Goal: Task Accomplishment & Management: Use online tool/utility

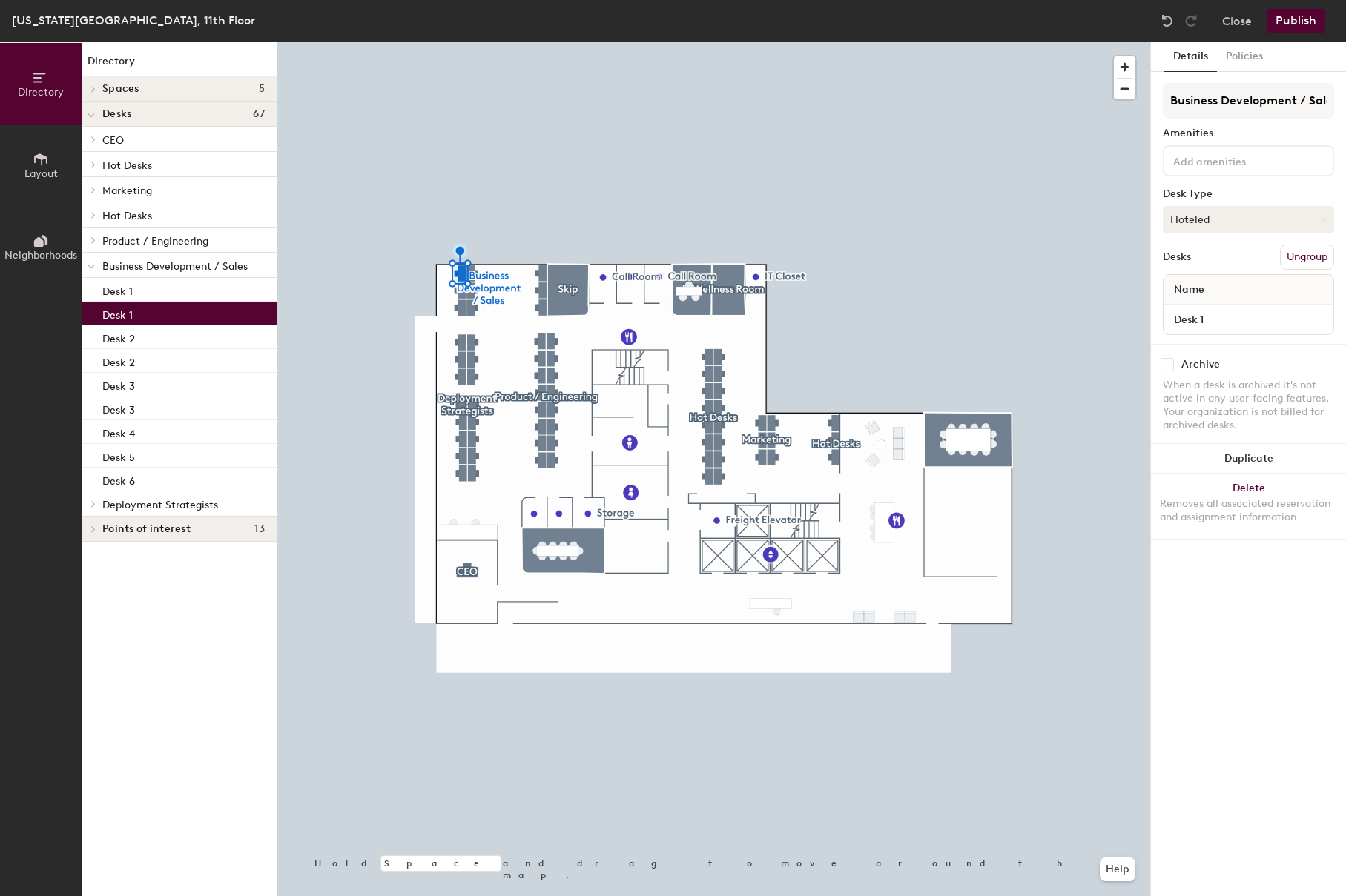
click at [1221, 218] on button "Hoteled" at bounding box center [1248, 219] width 171 height 26
click at [1218, 265] on div "Assigned" at bounding box center [1237, 265] width 149 height 22
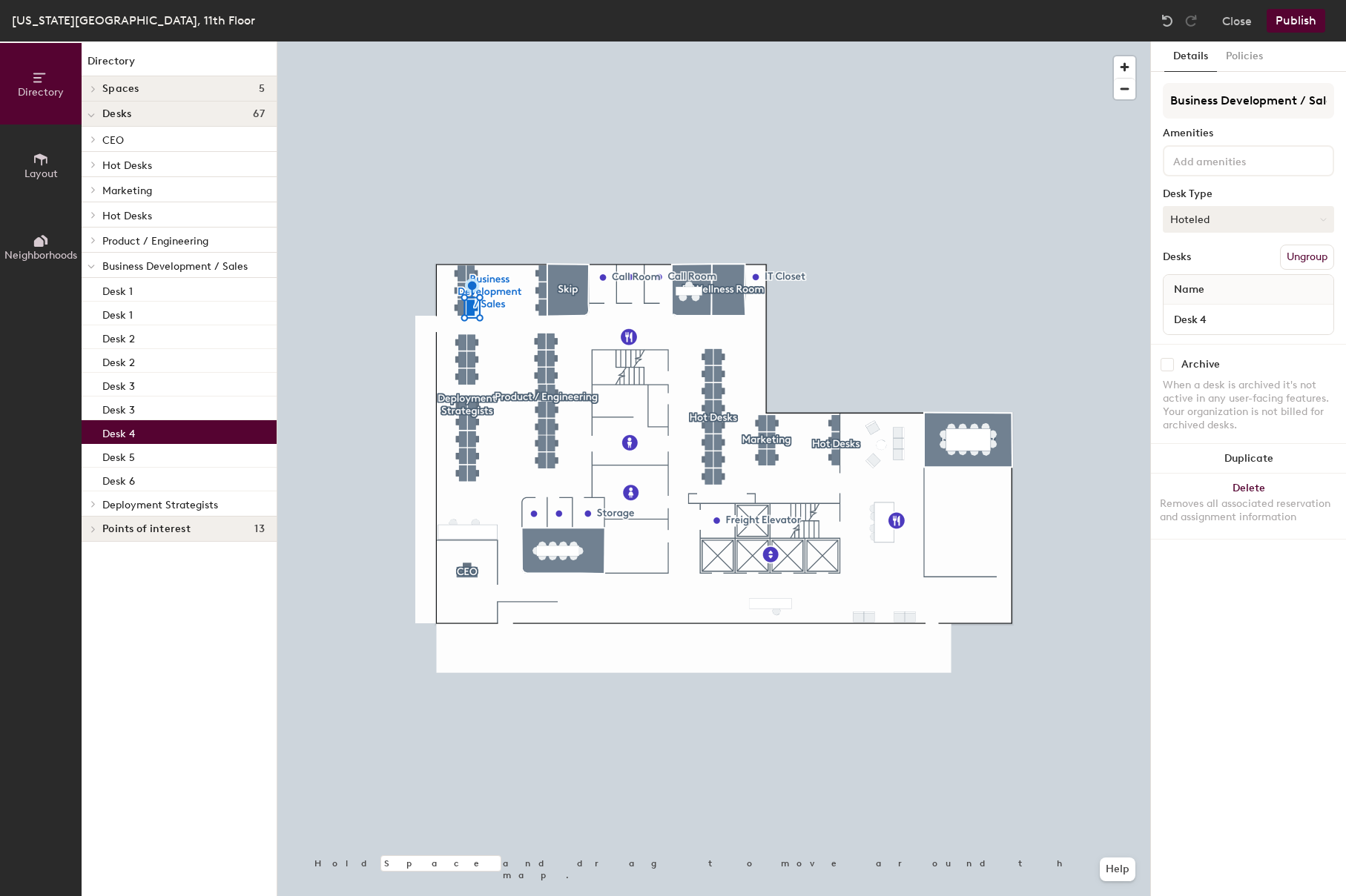
click at [1244, 221] on button "Hoteled" at bounding box center [1248, 219] width 171 height 26
click at [1222, 265] on div "Assigned" at bounding box center [1237, 265] width 149 height 22
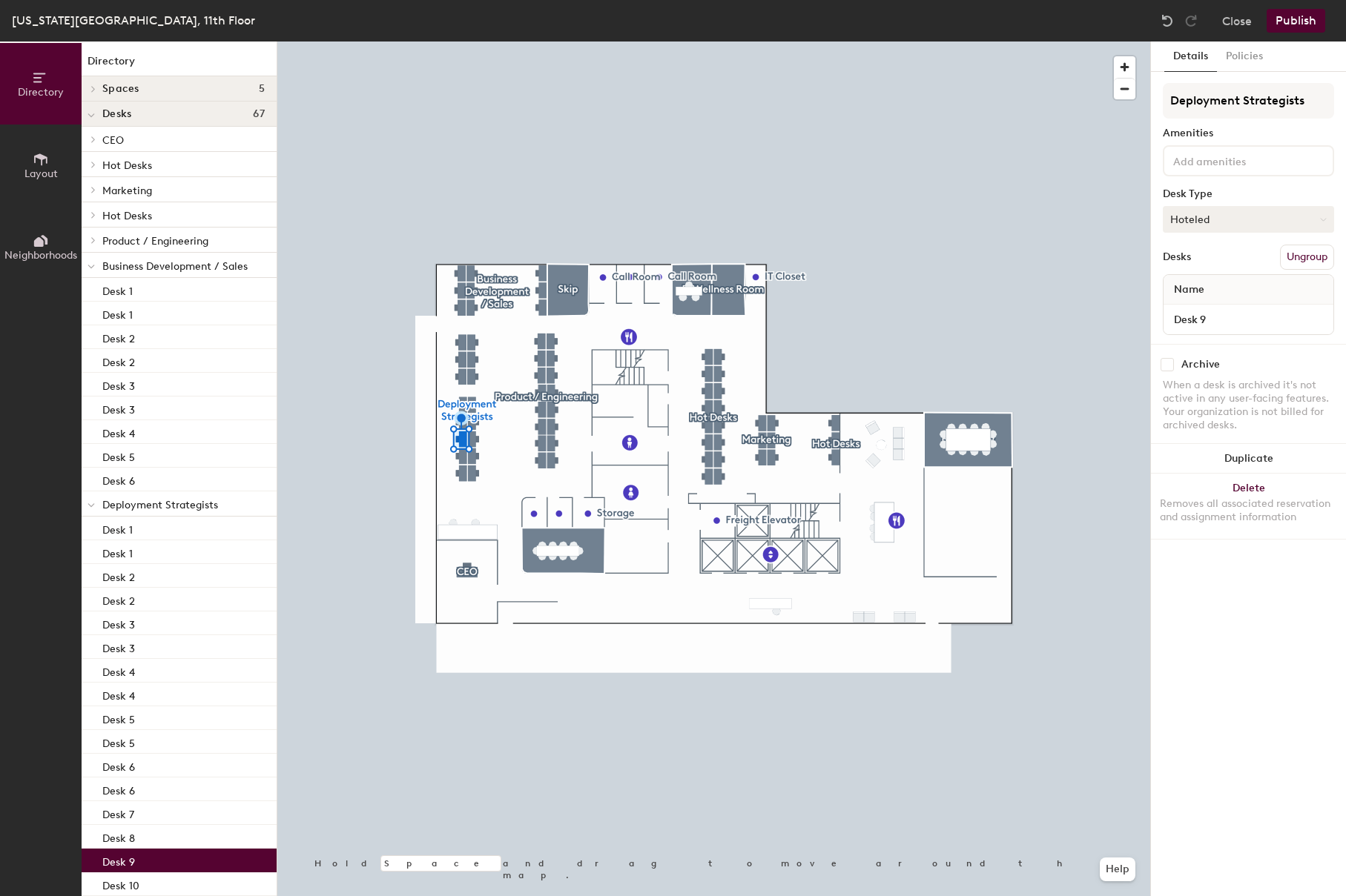
click at [1221, 214] on button "Hoteled" at bounding box center [1248, 219] width 171 height 26
click at [1210, 263] on div "Assigned" at bounding box center [1237, 265] width 149 height 22
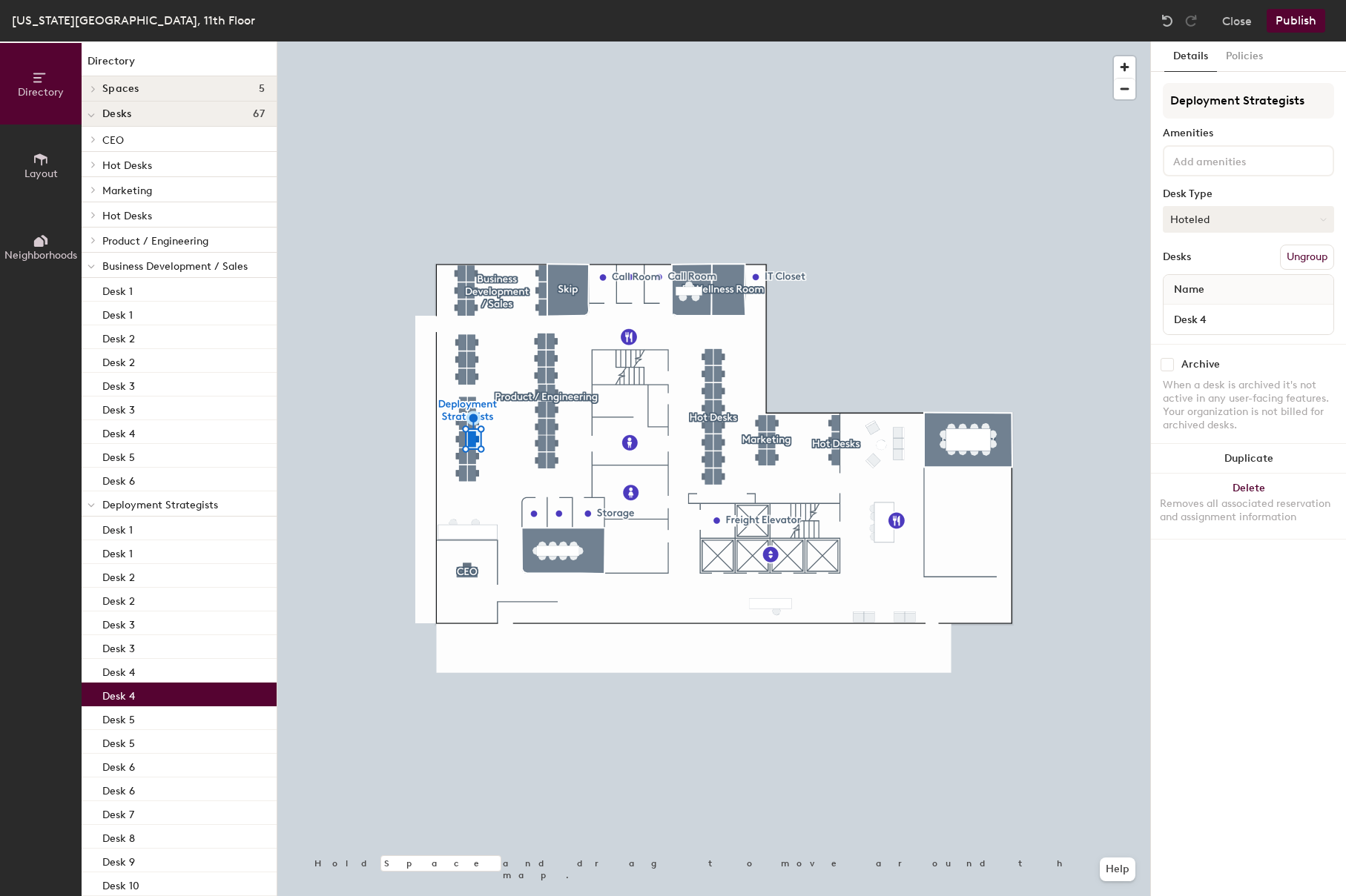
click at [1224, 218] on button "Hoteled" at bounding box center [1248, 219] width 171 height 26
click at [1205, 267] on div "Assigned" at bounding box center [1237, 265] width 149 height 22
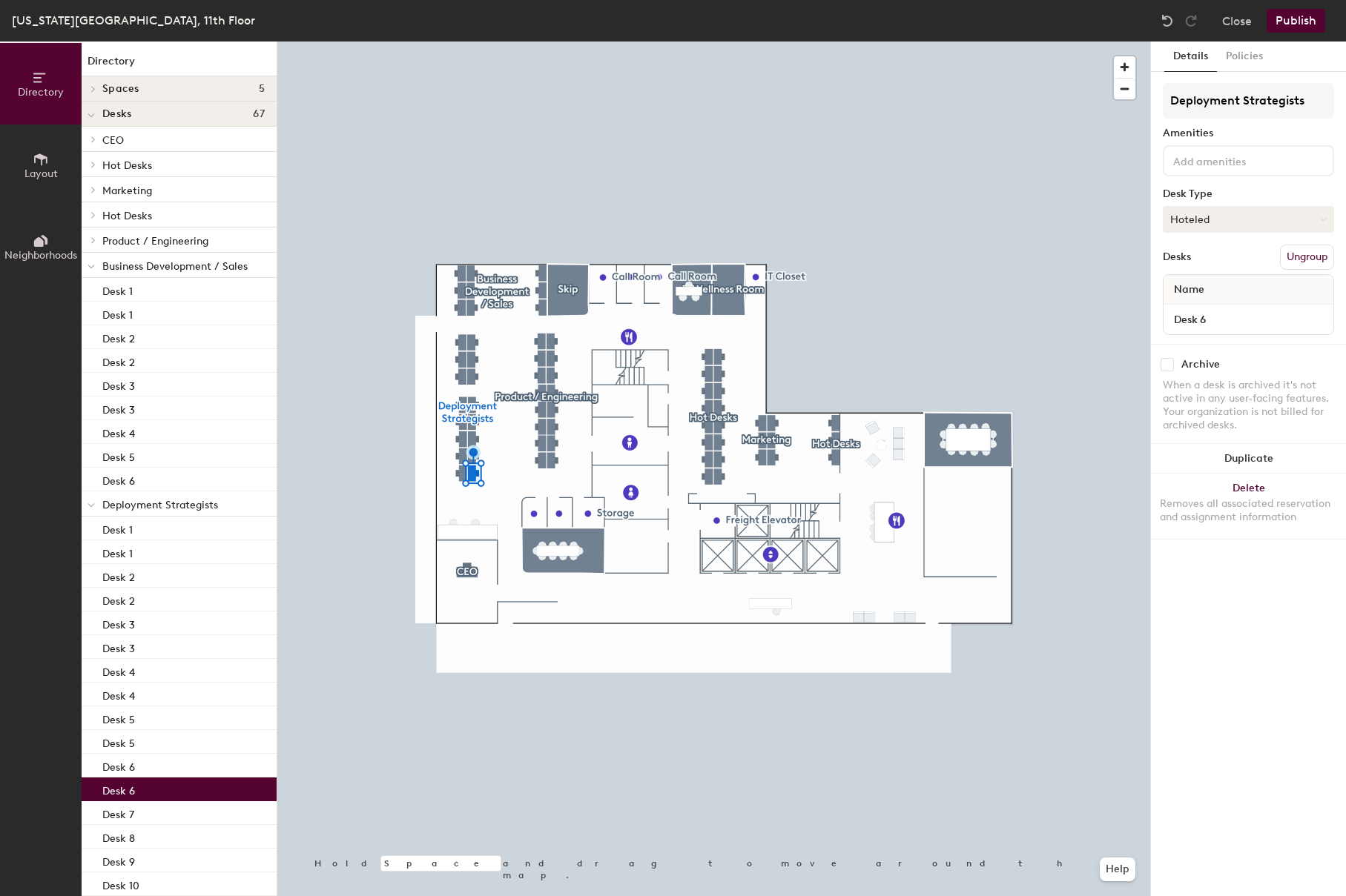
click at [1216, 218] on button "Hoteled" at bounding box center [1248, 219] width 171 height 26
click at [1205, 272] on div "Assigned" at bounding box center [1237, 265] width 149 height 22
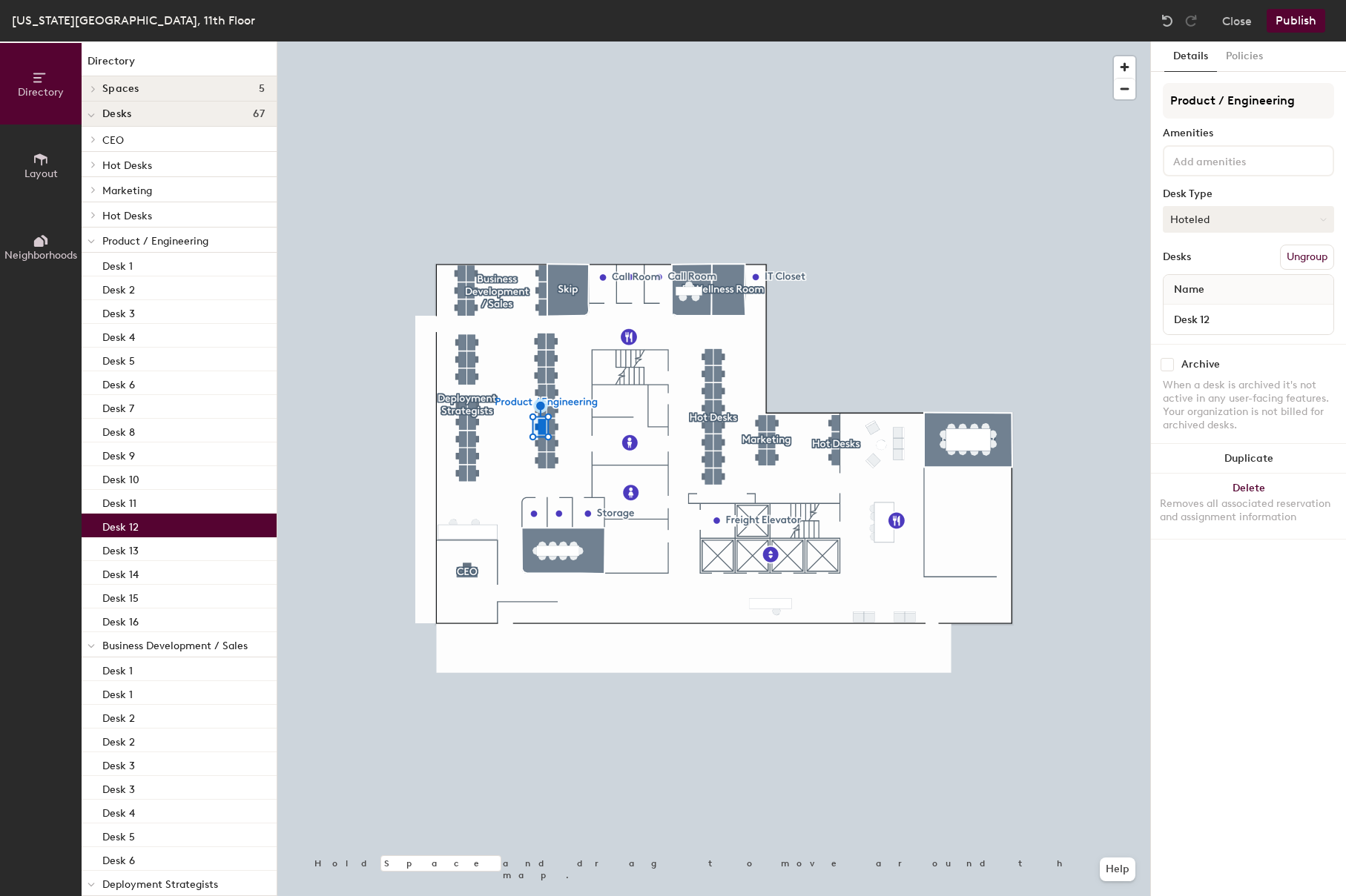
click at [1190, 218] on button "Hoteled" at bounding box center [1248, 219] width 171 height 26
click at [1203, 264] on div "Assigned" at bounding box center [1237, 265] width 149 height 22
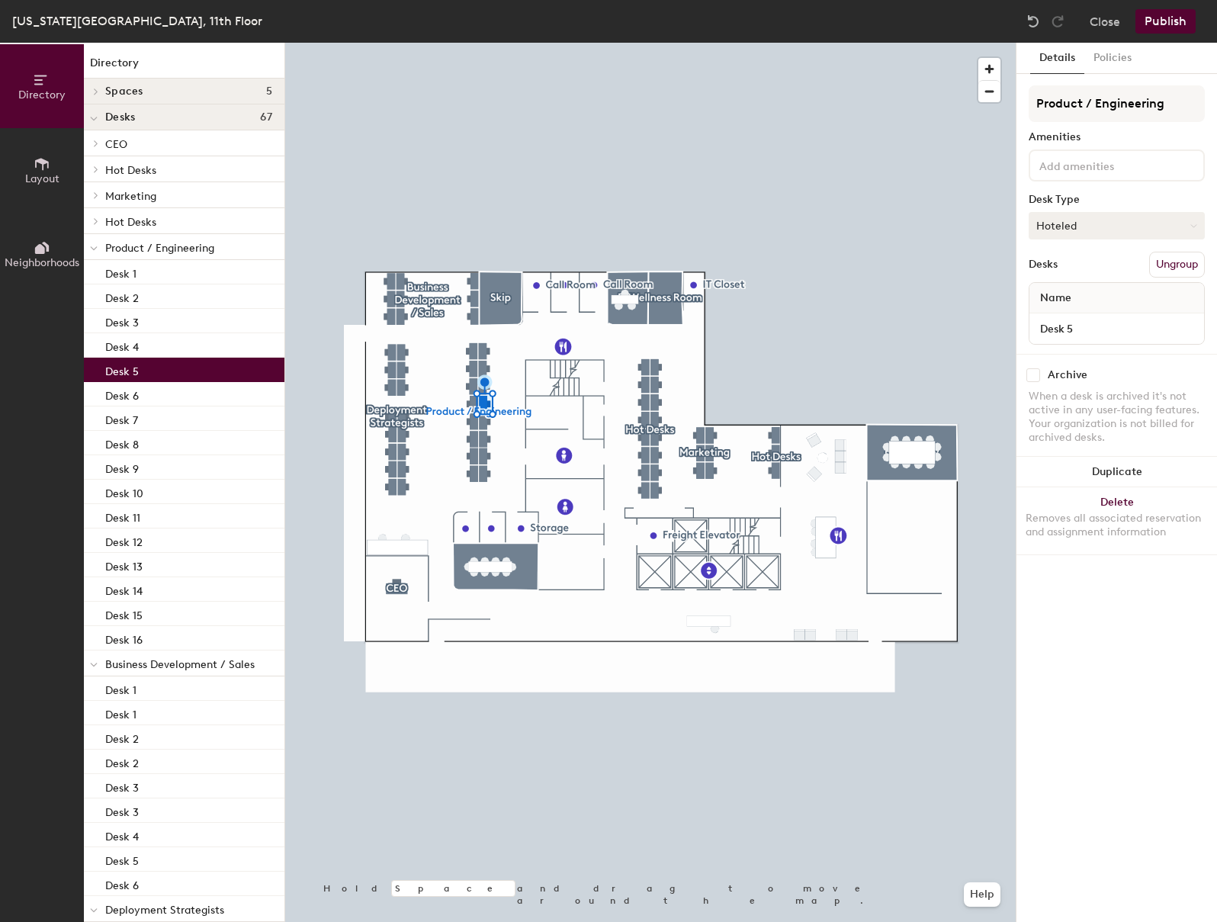
click at [1054, 219] on button "Hoteled" at bounding box center [1117, 225] width 176 height 27
click at [1061, 267] on div "Assigned" at bounding box center [1106, 273] width 153 height 23
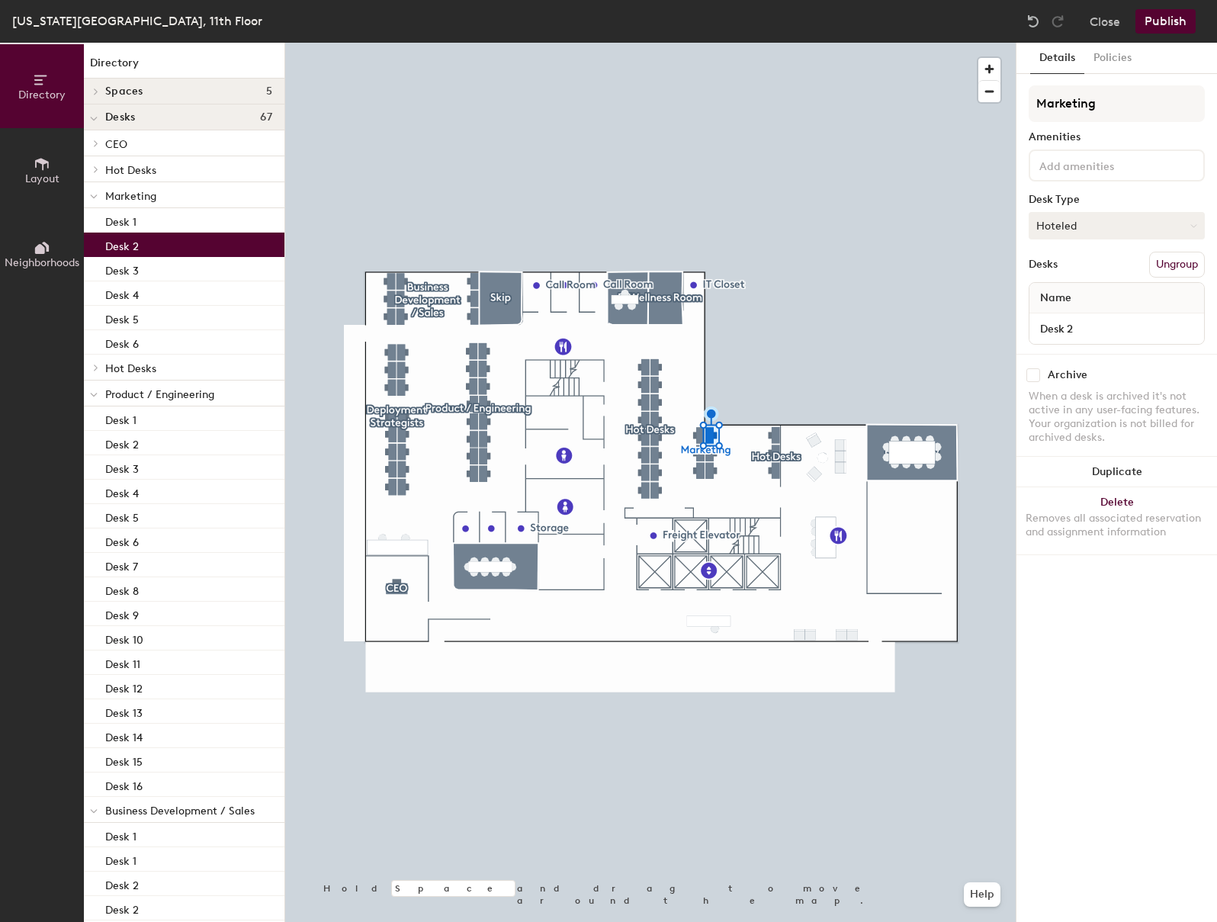
click at [1101, 229] on button "Hoteled" at bounding box center [1117, 225] width 176 height 27
click at [1087, 269] on div "Assigned" at bounding box center [1106, 273] width 153 height 23
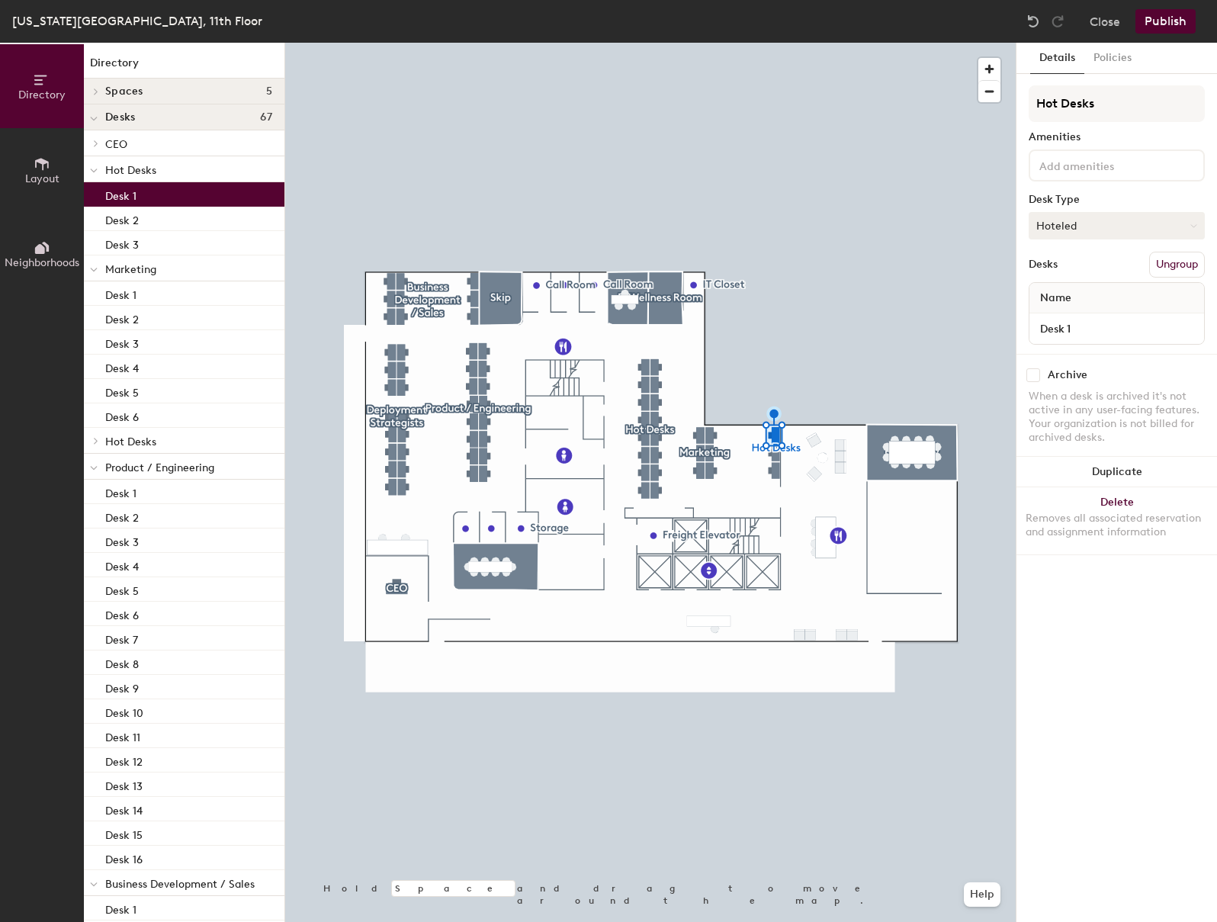
click at [1082, 229] on button "Hoteled" at bounding box center [1117, 225] width 176 height 27
click at [1081, 272] on div "Assigned" at bounding box center [1106, 273] width 153 height 23
click at [1152, 30] on button "Publish" at bounding box center [1166, 21] width 60 height 24
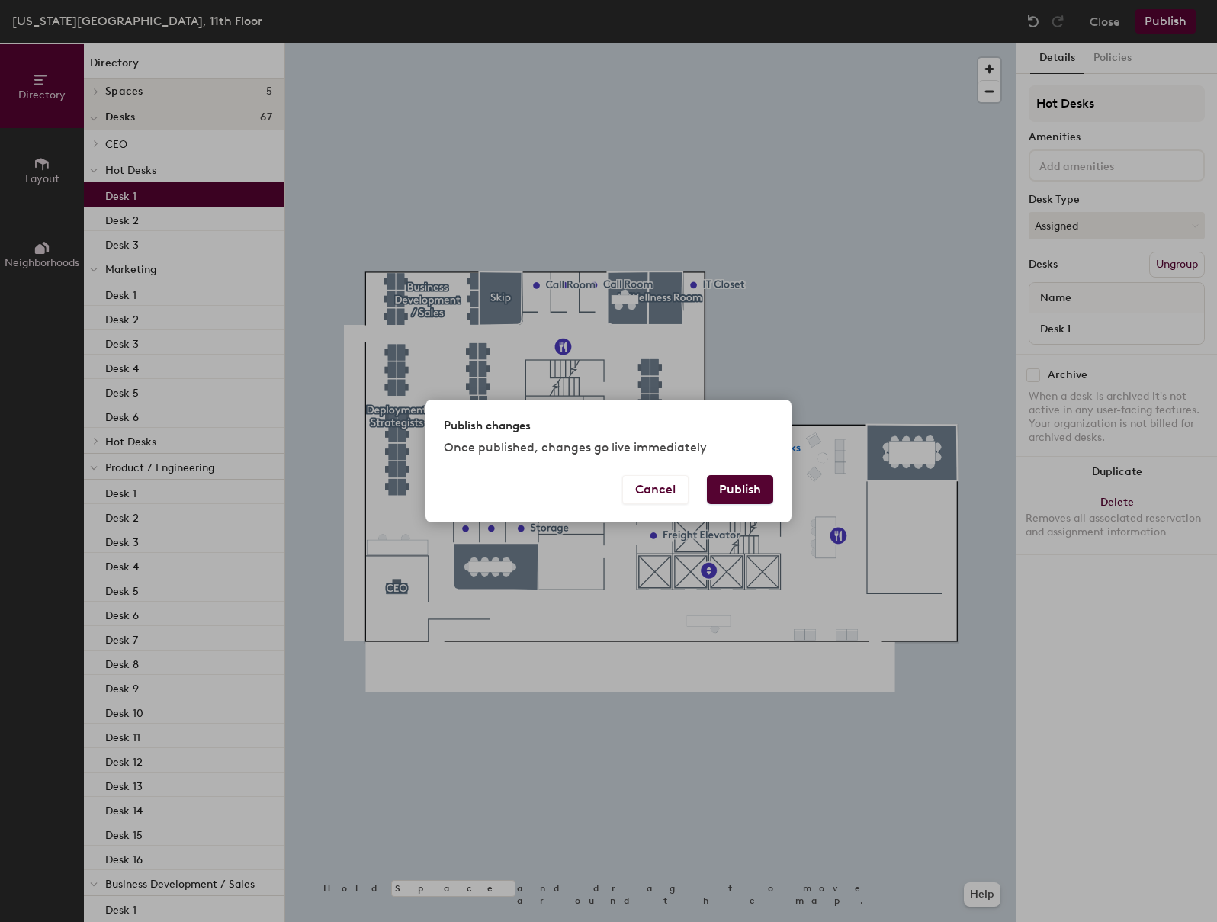
click at [753, 494] on button "Publish" at bounding box center [740, 489] width 66 height 29
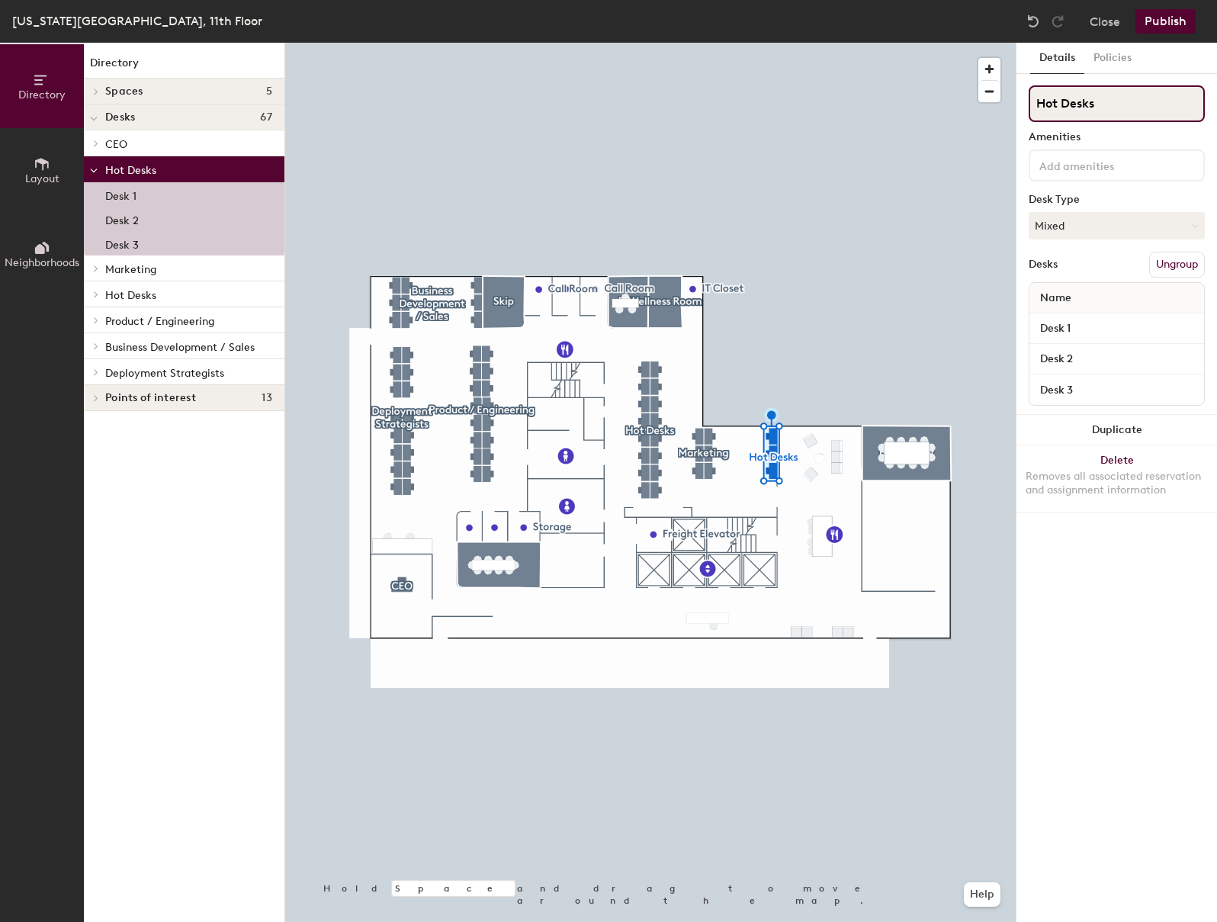
click at [1074, 108] on input "Hot Desks" at bounding box center [1117, 103] width 176 height 37
type input "Training / Customer Advocacy"
click at [1155, 20] on button "Publish" at bounding box center [1166, 21] width 60 height 24
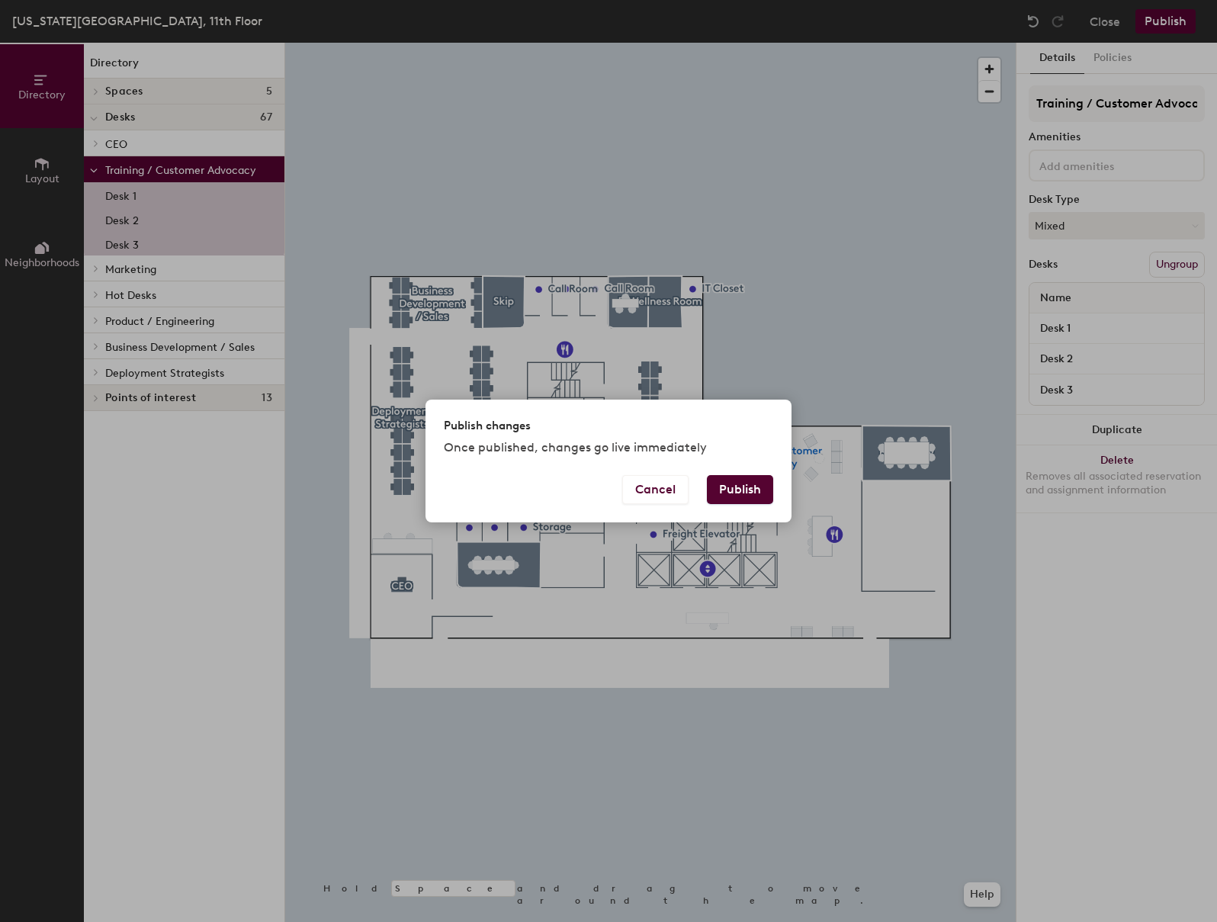
click at [742, 481] on button "Publish" at bounding box center [740, 489] width 66 height 29
